Goal: Task Accomplishment & Management: Complete application form

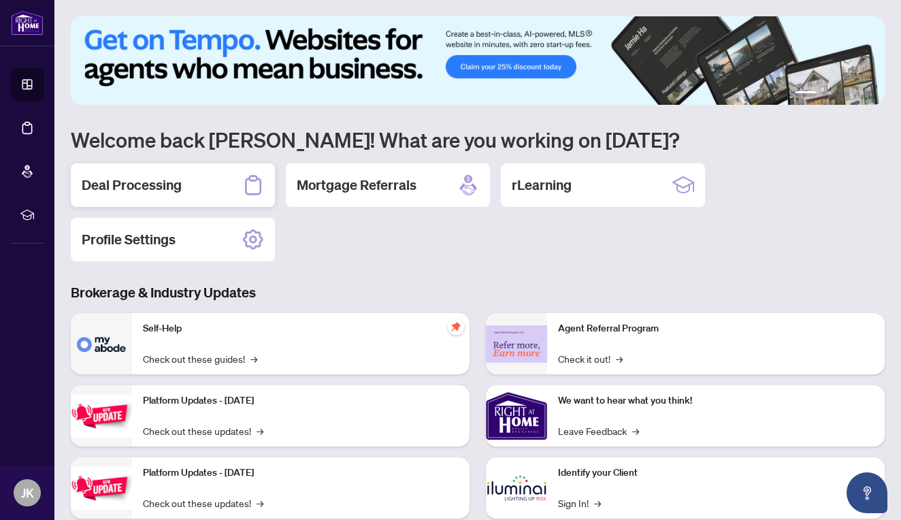
click at [195, 174] on div "Deal Processing" at bounding box center [173, 185] width 204 height 44
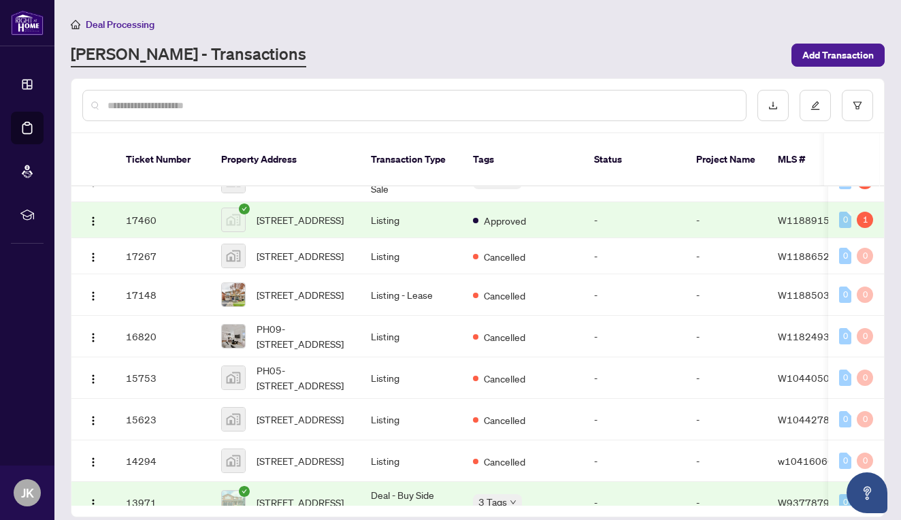
scroll to position [297, 0]
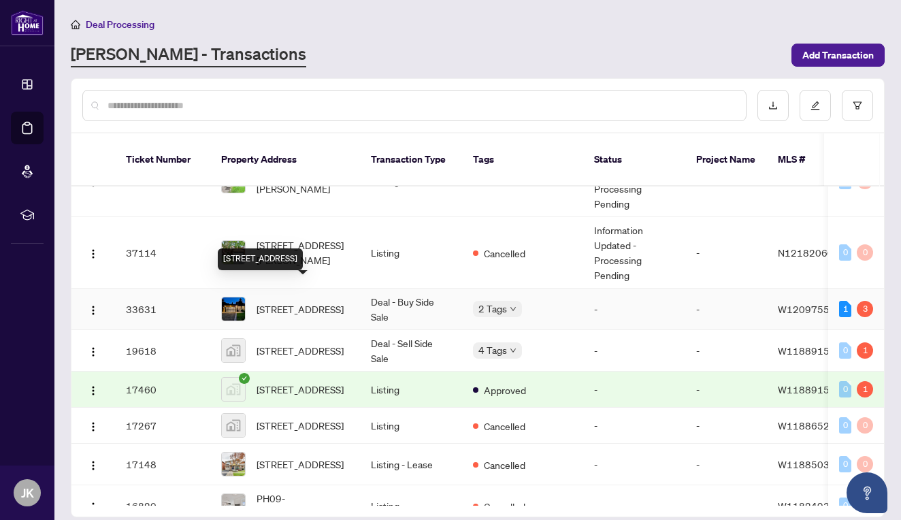
click at [298, 301] on span "[STREET_ADDRESS]" at bounding box center [299, 308] width 87 height 15
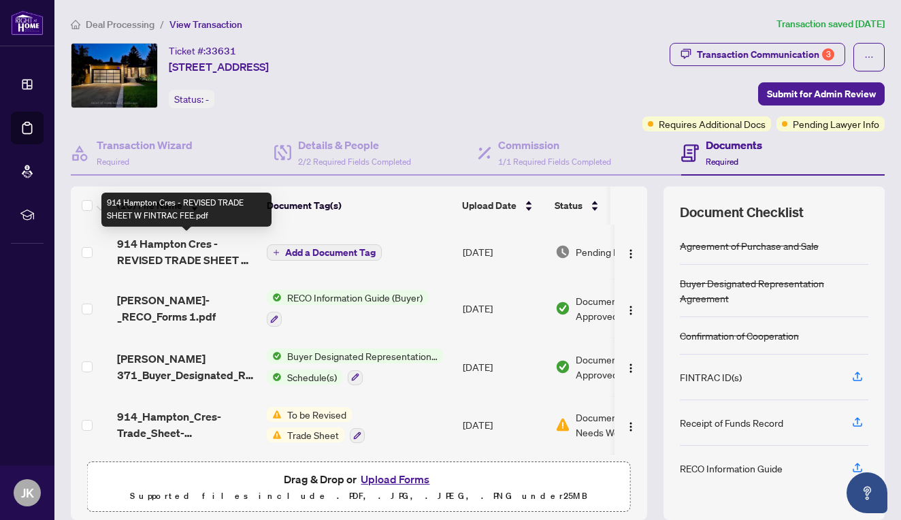
click at [187, 254] on span "914 Hampton Cres - REVISED TRADE SHEET W FINTRAC FEE.pdf" at bounding box center [186, 251] width 139 height 33
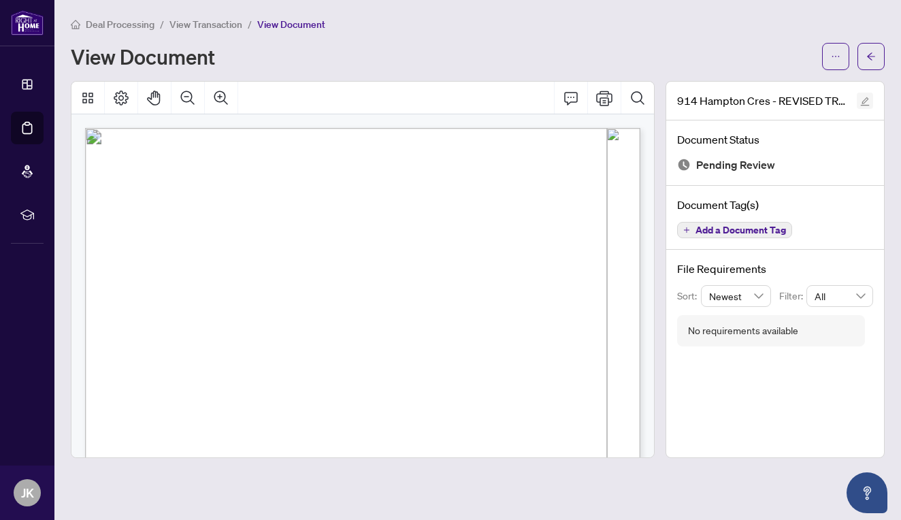
click at [868, 97] on icon "edit" at bounding box center [865, 102] width 10 height 10
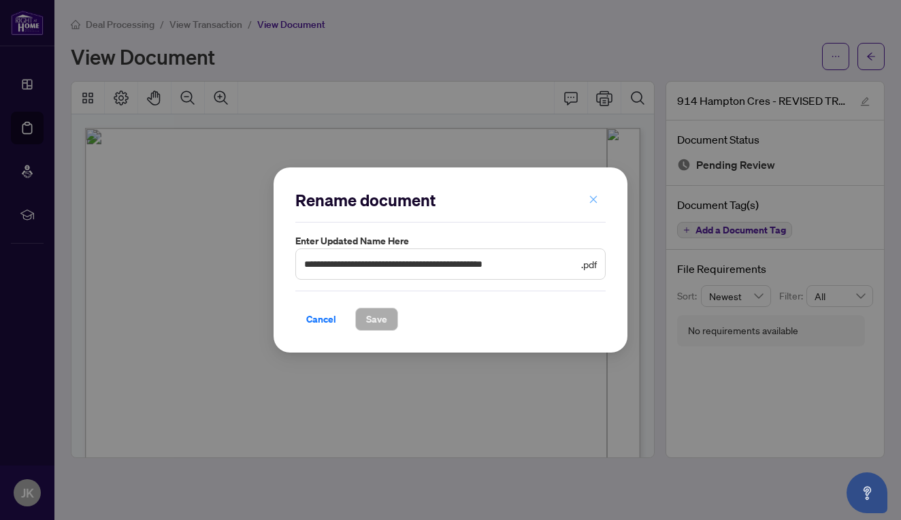
click at [594, 202] on icon "close" at bounding box center [593, 200] width 10 height 10
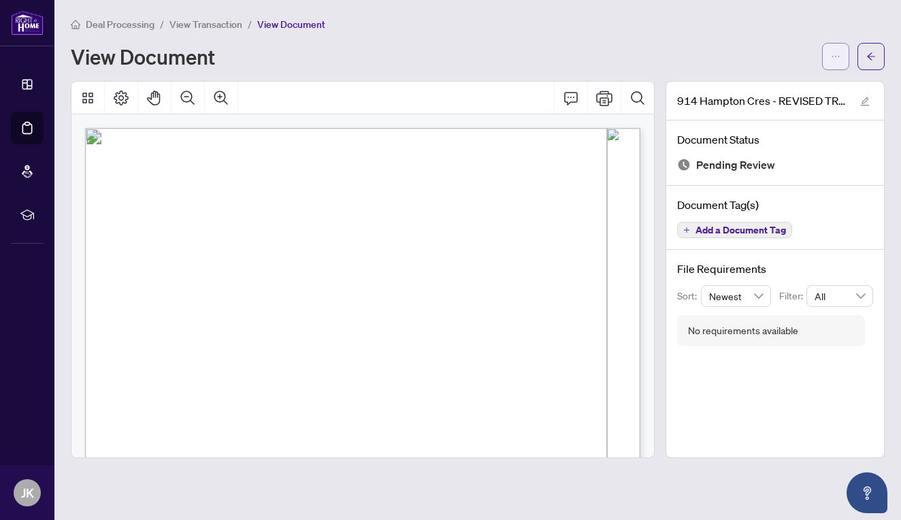
click at [837, 53] on icon "ellipsis" at bounding box center [836, 57] width 10 height 10
click at [767, 57] on div "View Document" at bounding box center [442, 57] width 743 height 22
click at [835, 49] on span "button" at bounding box center [836, 57] width 10 height 22
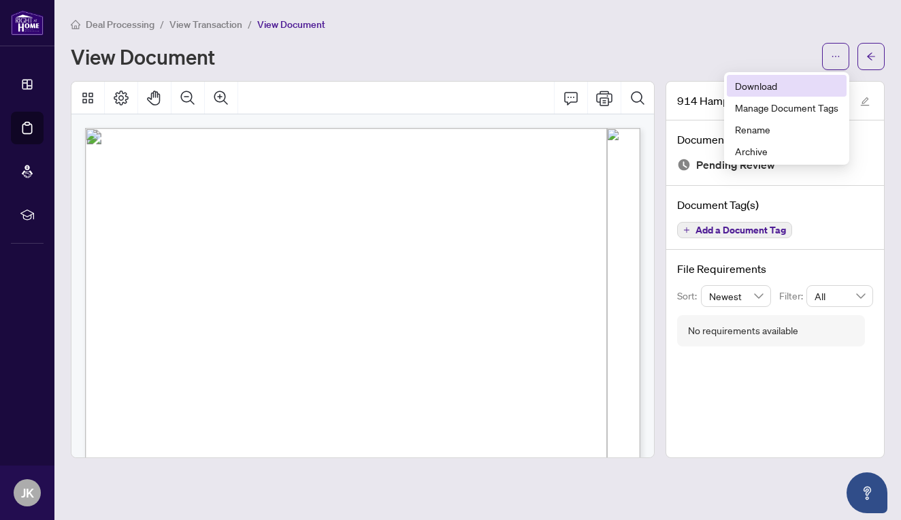
click at [769, 84] on span "Download" at bounding box center [786, 85] width 103 height 15
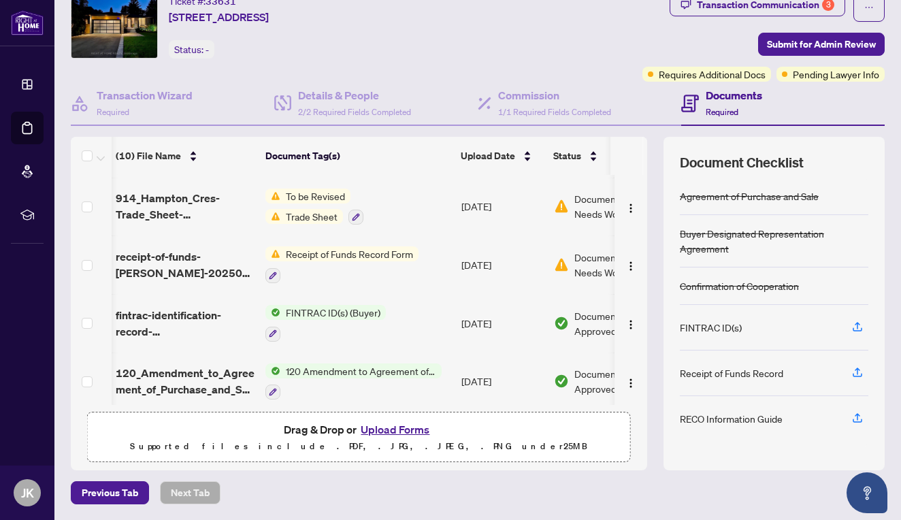
click at [280, 487] on div "Previous Tab Next Tab" at bounding box center [478, 492] width 814 height 23
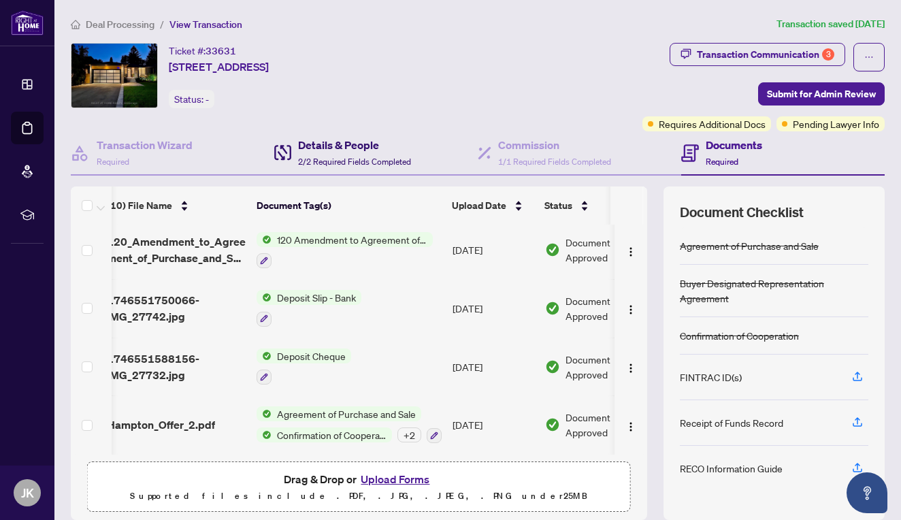
click at [359, 154] on div "Details & People 2/2 Required Fields Completed" at bounding box center [354, 153] width 113 height 32
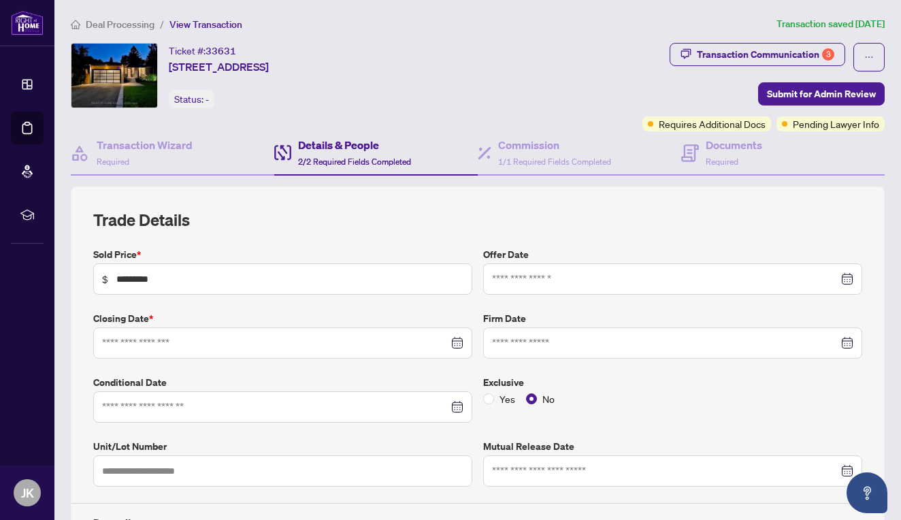
type input "**********"
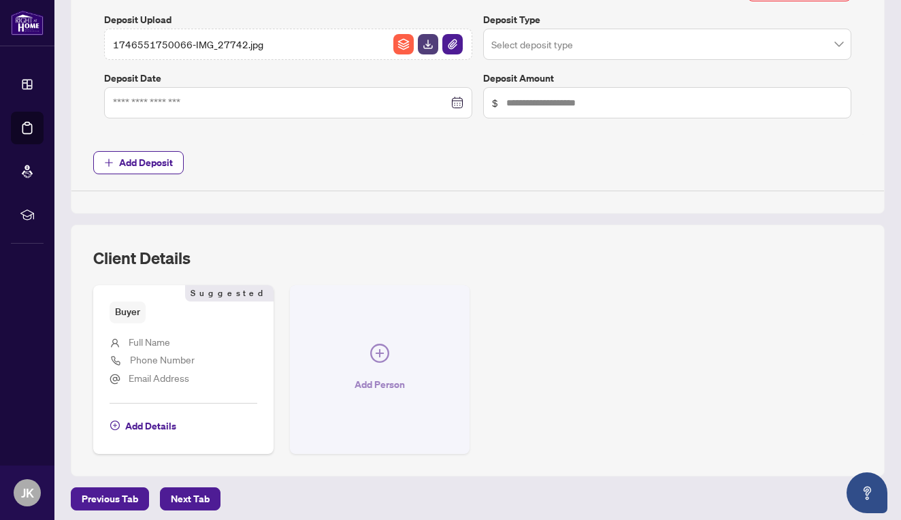
click at [365, 373] on span "Add Person" at bounding box center [379, 384] width 50 height 22
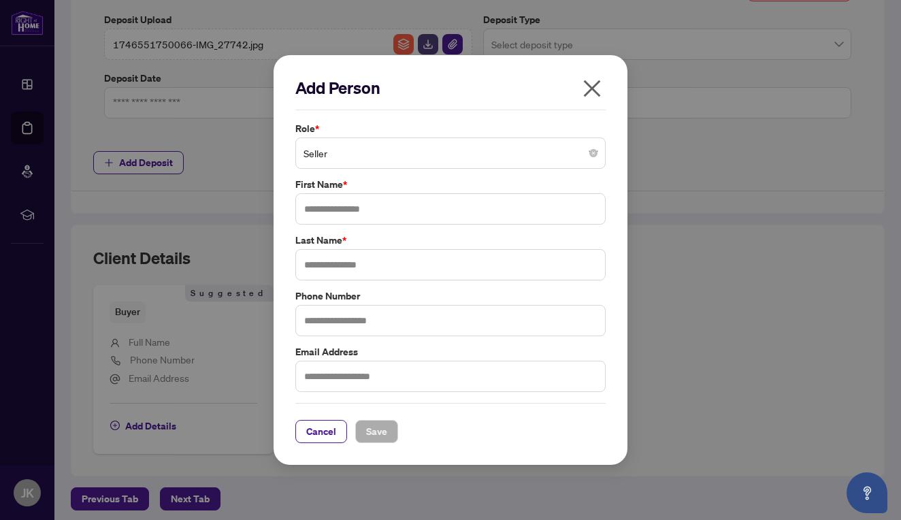
click at [437, 154] on span "Seller" at bounding box center [450, 153] width 294 height 26
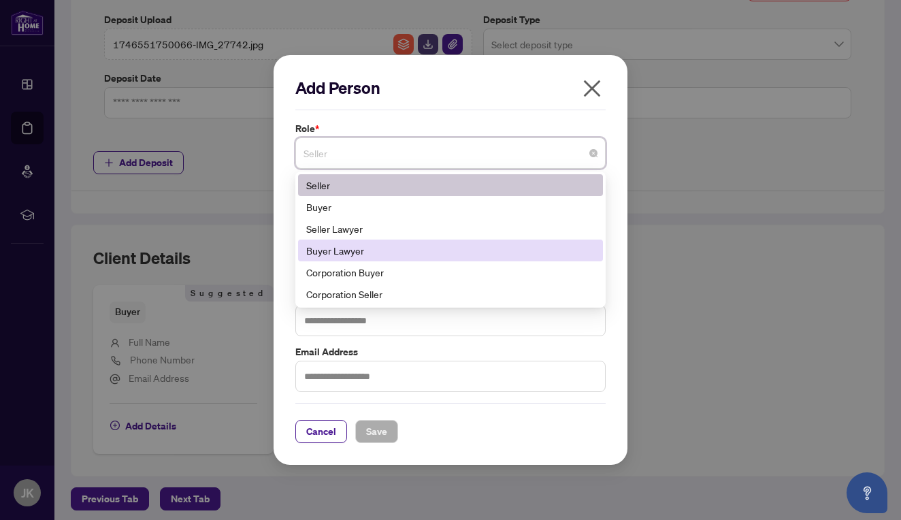
click at [366, 250] on div "Buyer Lawyer" at bounding box center [450, 250] width 288 height 15
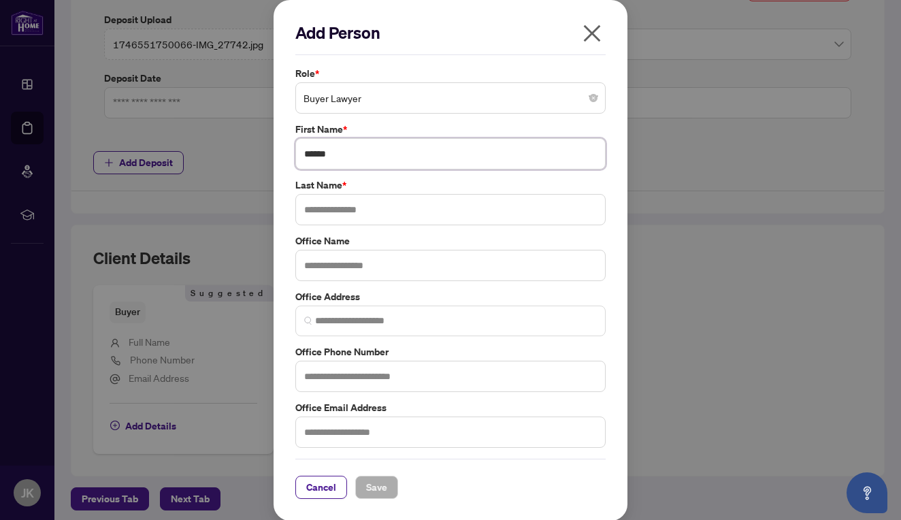
type input "******"
type input "****"
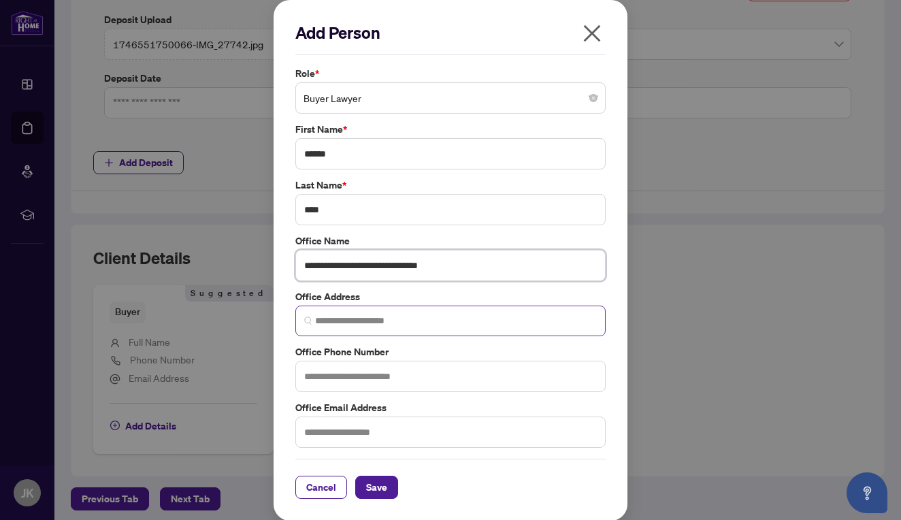
type input "**********"
click at [390, 324] on input "search" at bounding box center [456, 321] width 282 height 14
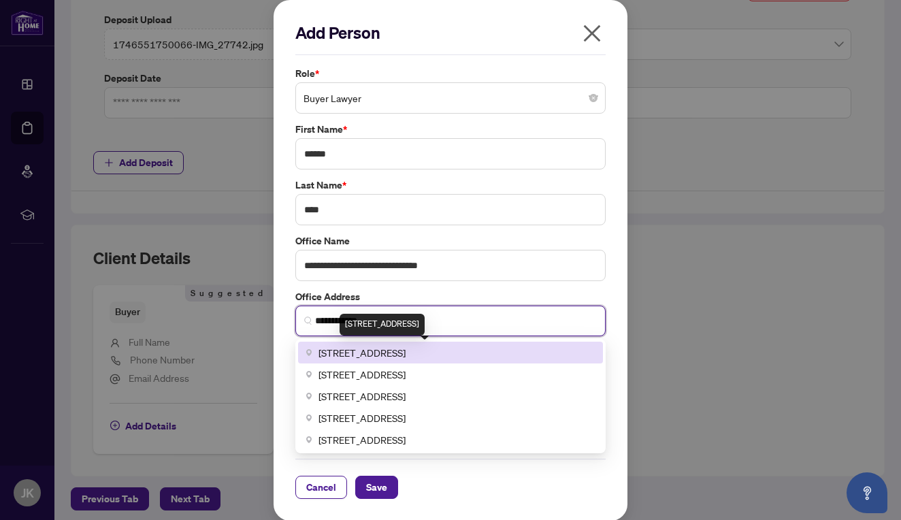
click at [393, 352] on span "[STREET_ADDRESS]" at bounding box center [361, 352] width 87 height 15
type input "**********"
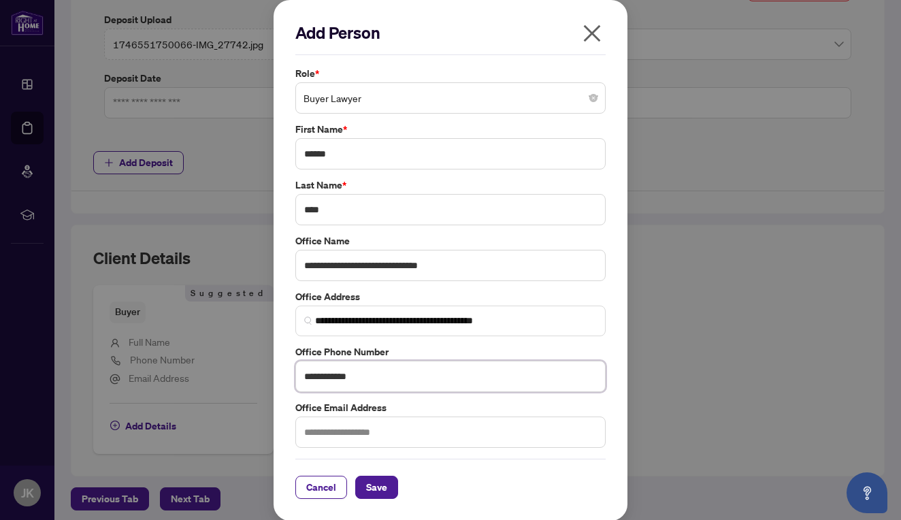
type input "**********"
click at [378, 485] on span "Save" at bounding box center [376, 487] width 21 height 22
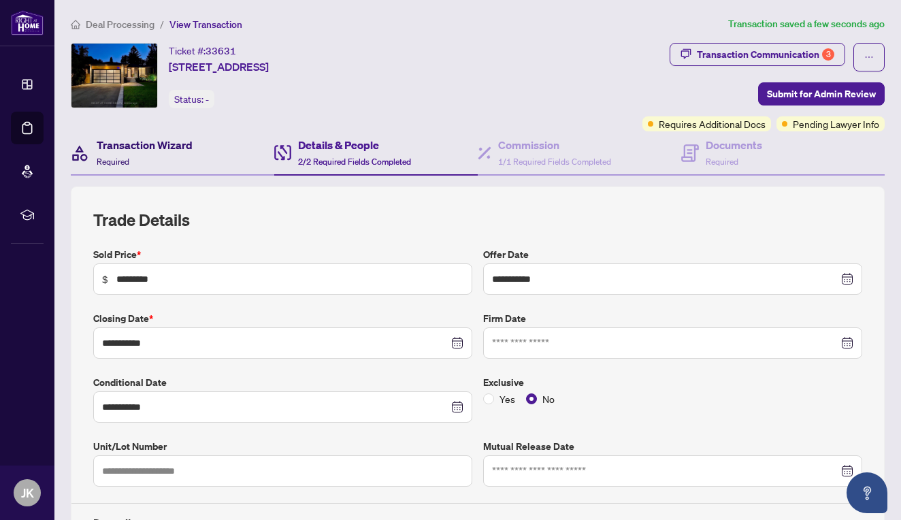
click at [143, 146] on h4 "Transaction Wizard" at bounding box center [145, 145] width 96 height 16
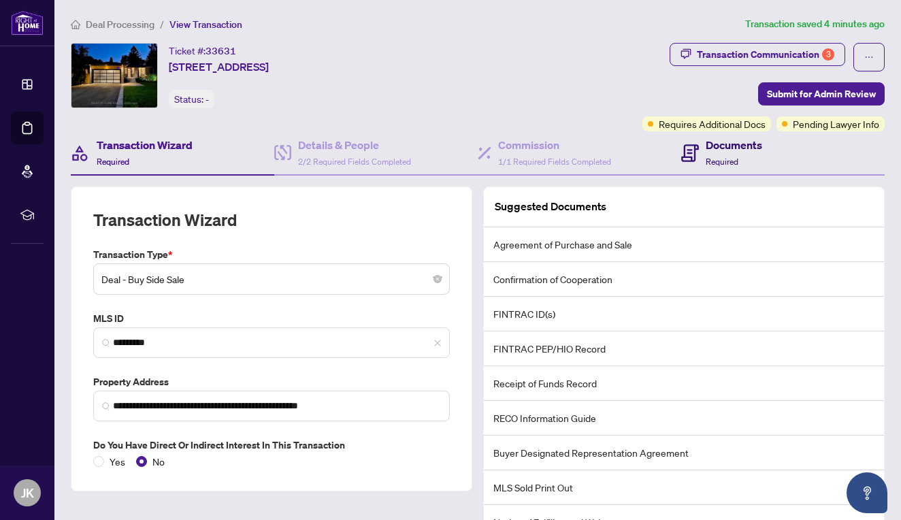
click at [715, 148] on h4 "Documents" at bounding box center [733, 145] width 56 height 16
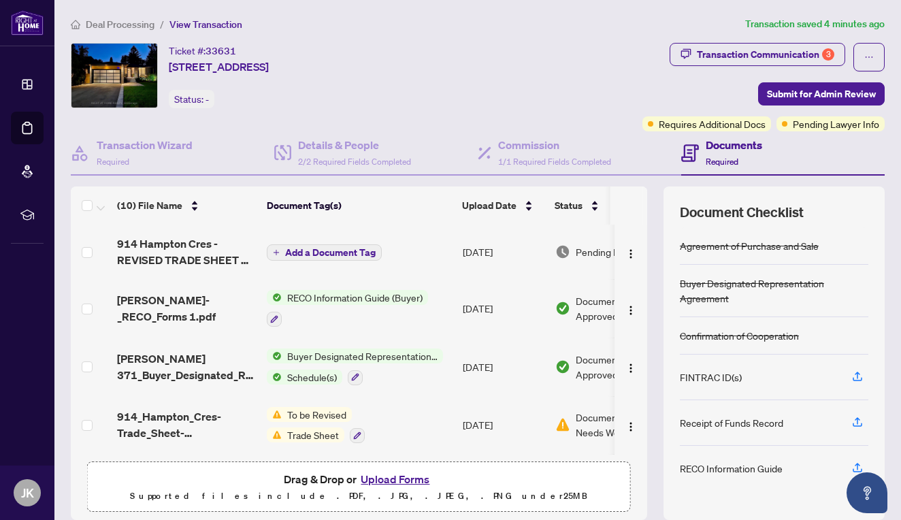
click at [384, 477] on button "Upload Forms" at bounding box center [394, 479] width 77 height 18
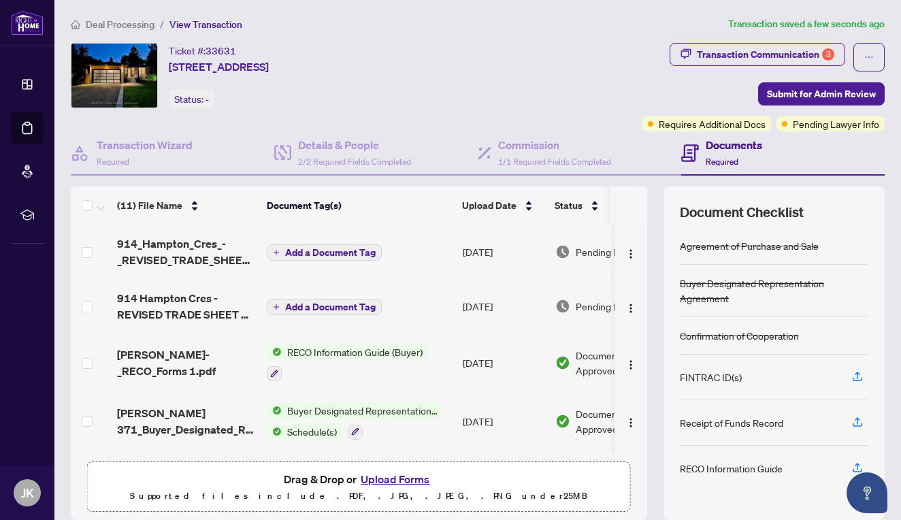
click at [332, 250] on span "Add a Document Tag" at bounding box center [330, 253] width 90 height 10
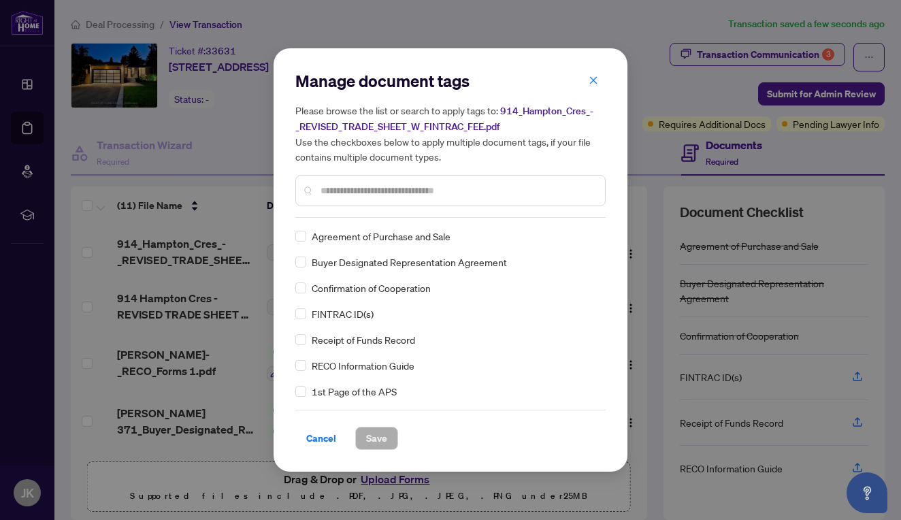
click at [375, 183] on input "text" at bounding box center [456, 190] width 273 height 15
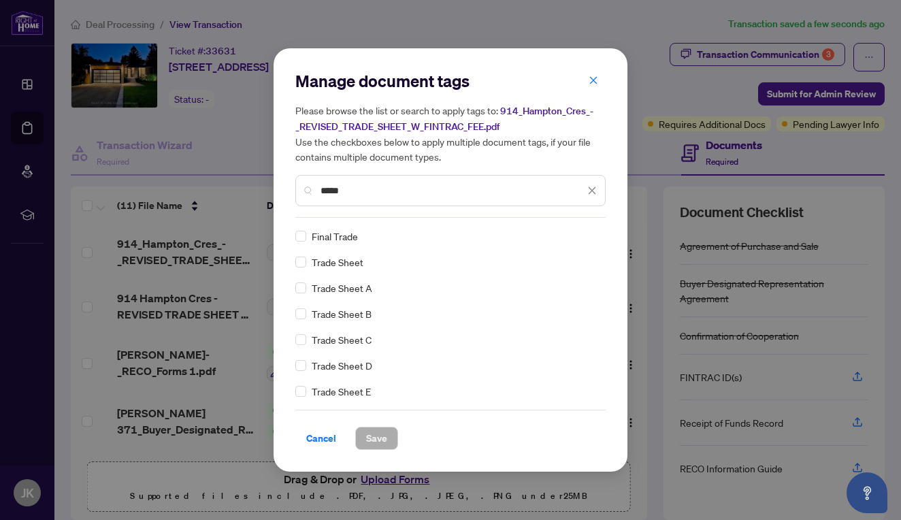
type input "*****"
click at [373, 439] on span "Save" at bounding box center [376, 438] width 21 height 22
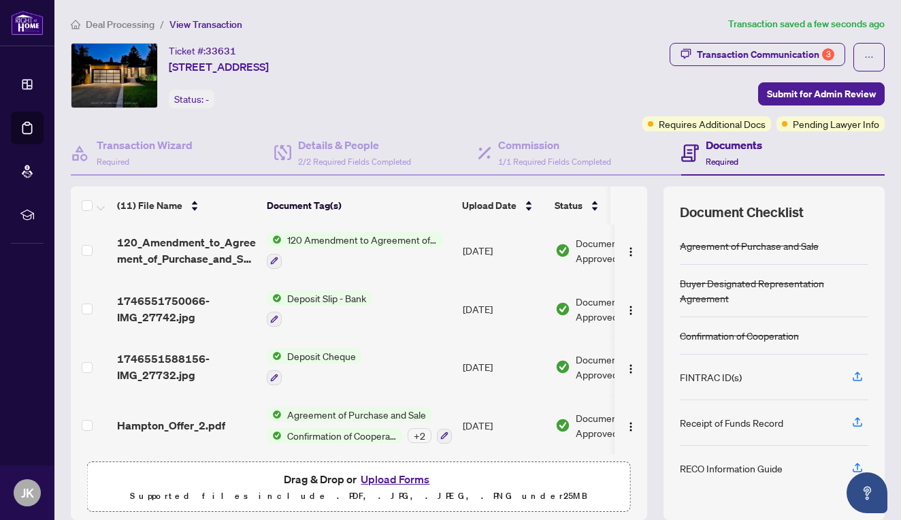
scroll to position [414, 0]
click at [346, 158] on span "2/2 Required Fields Completed" at bounding box center [354, 161] width 113 height 10
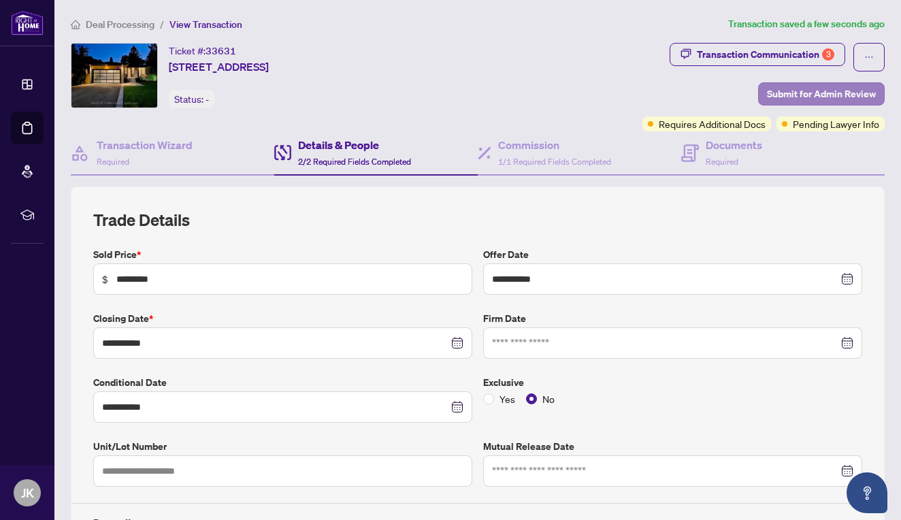
click at [837, 86] on span "Submit for Admin Review" at bounding box center [821, 94] width 109 height 22
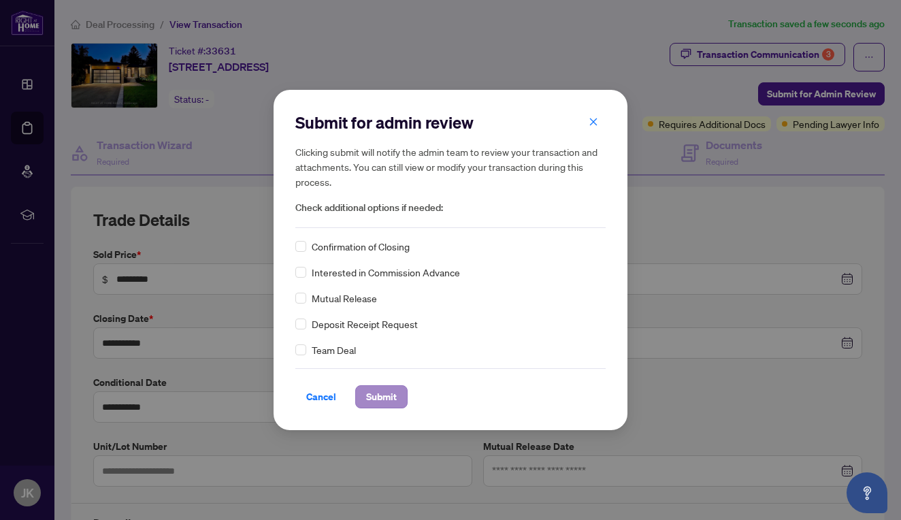
click at [380, 393] on span "Submit" at bounding box center [381, 397] width 31 height 22
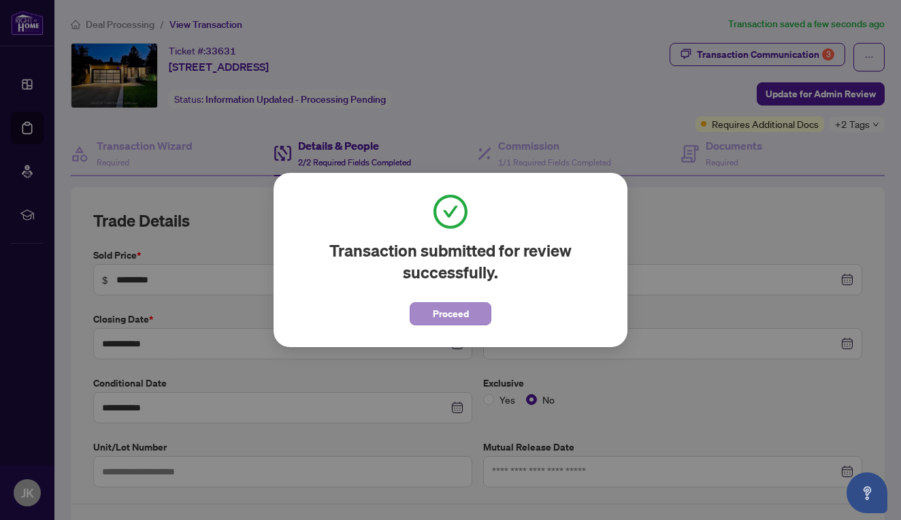
click at [460, 321] on span "Proceed" at bounding box center [451, 314] width 36 height 22
